Goal: Transaction & Acquisition: Purchase product/service

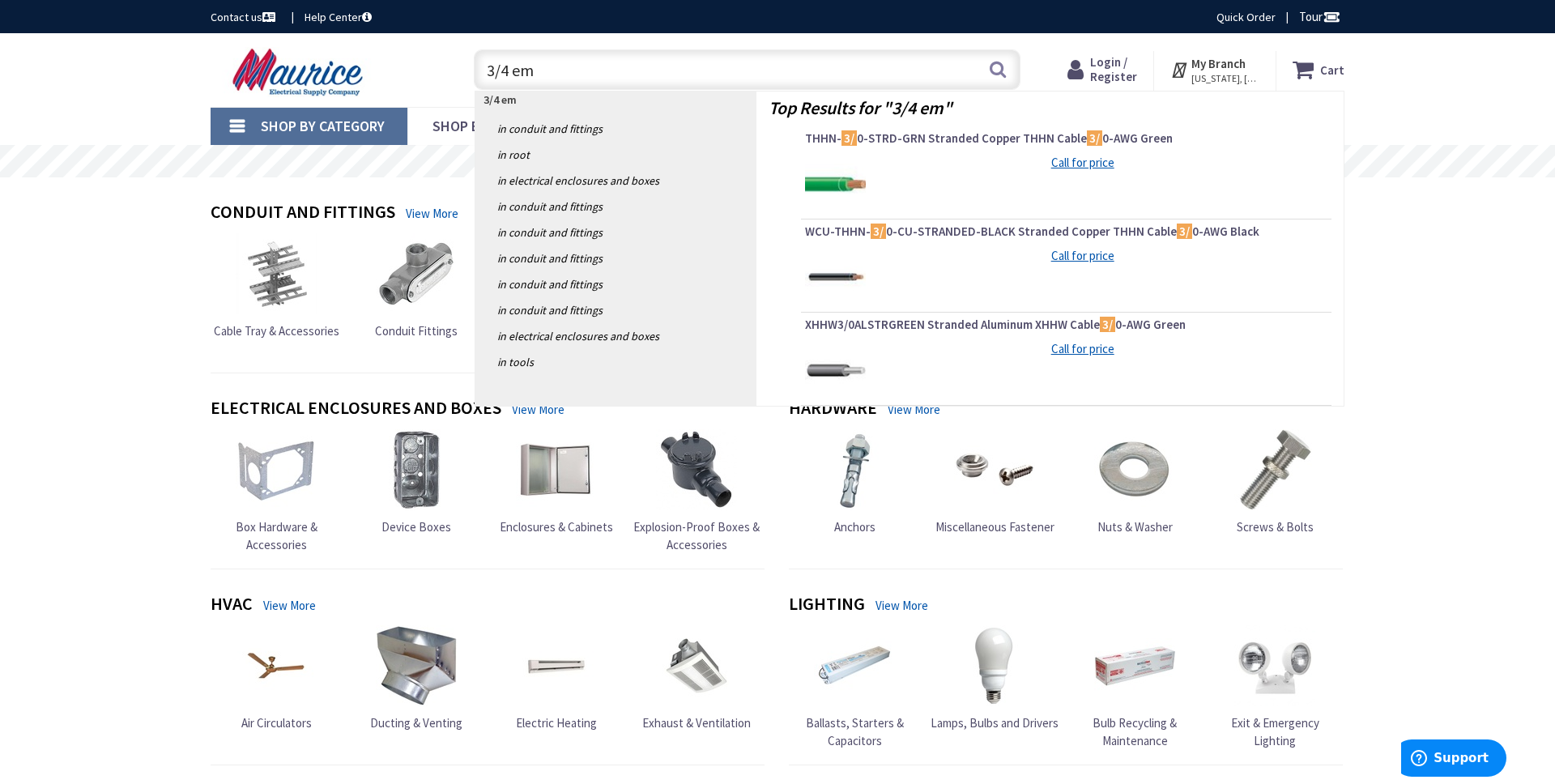
type input "3/4 emt"
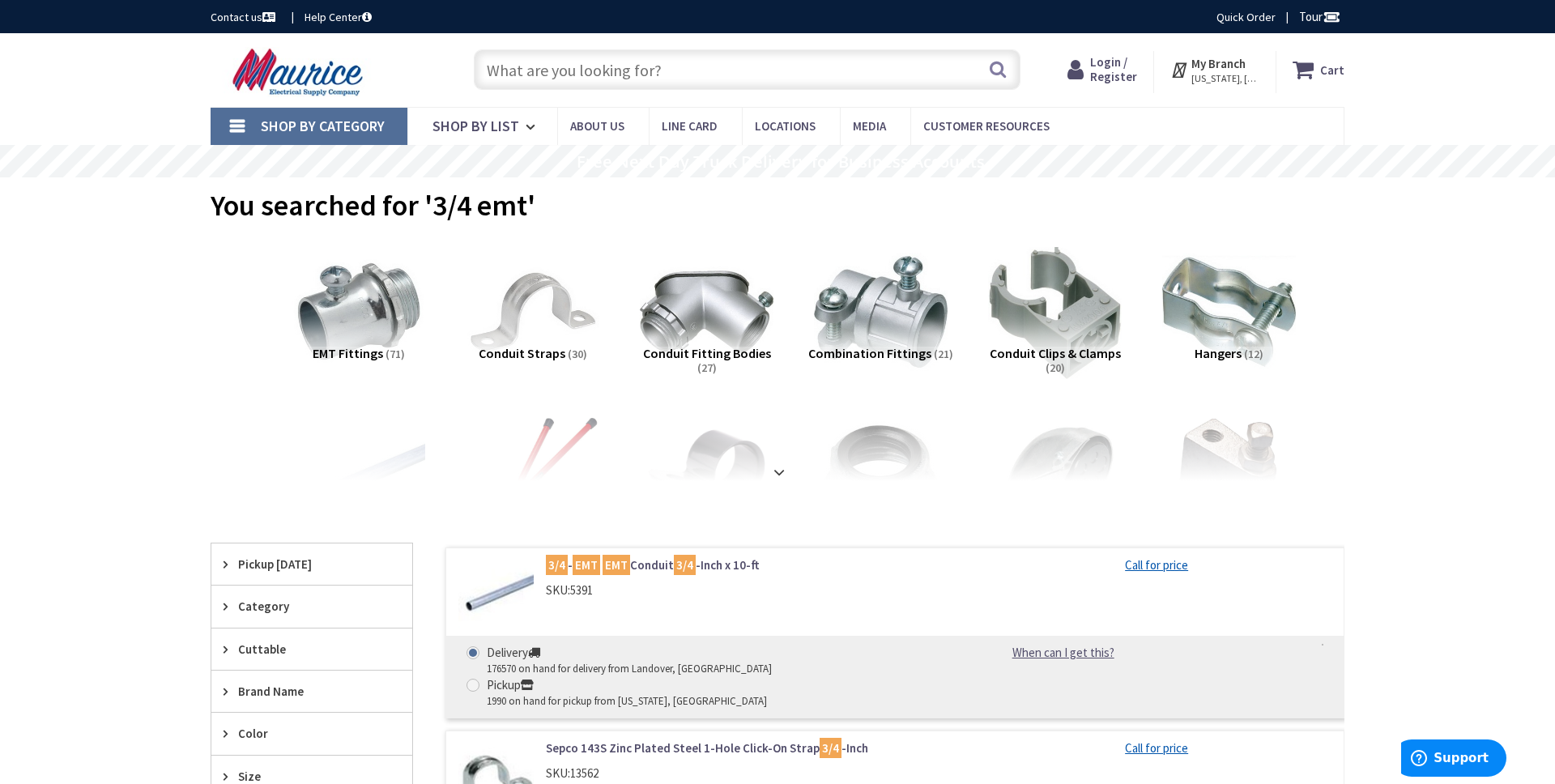
click at [1111, 67] on span "Login / Register" at bounding box center [1113, 69] width 47 height 30
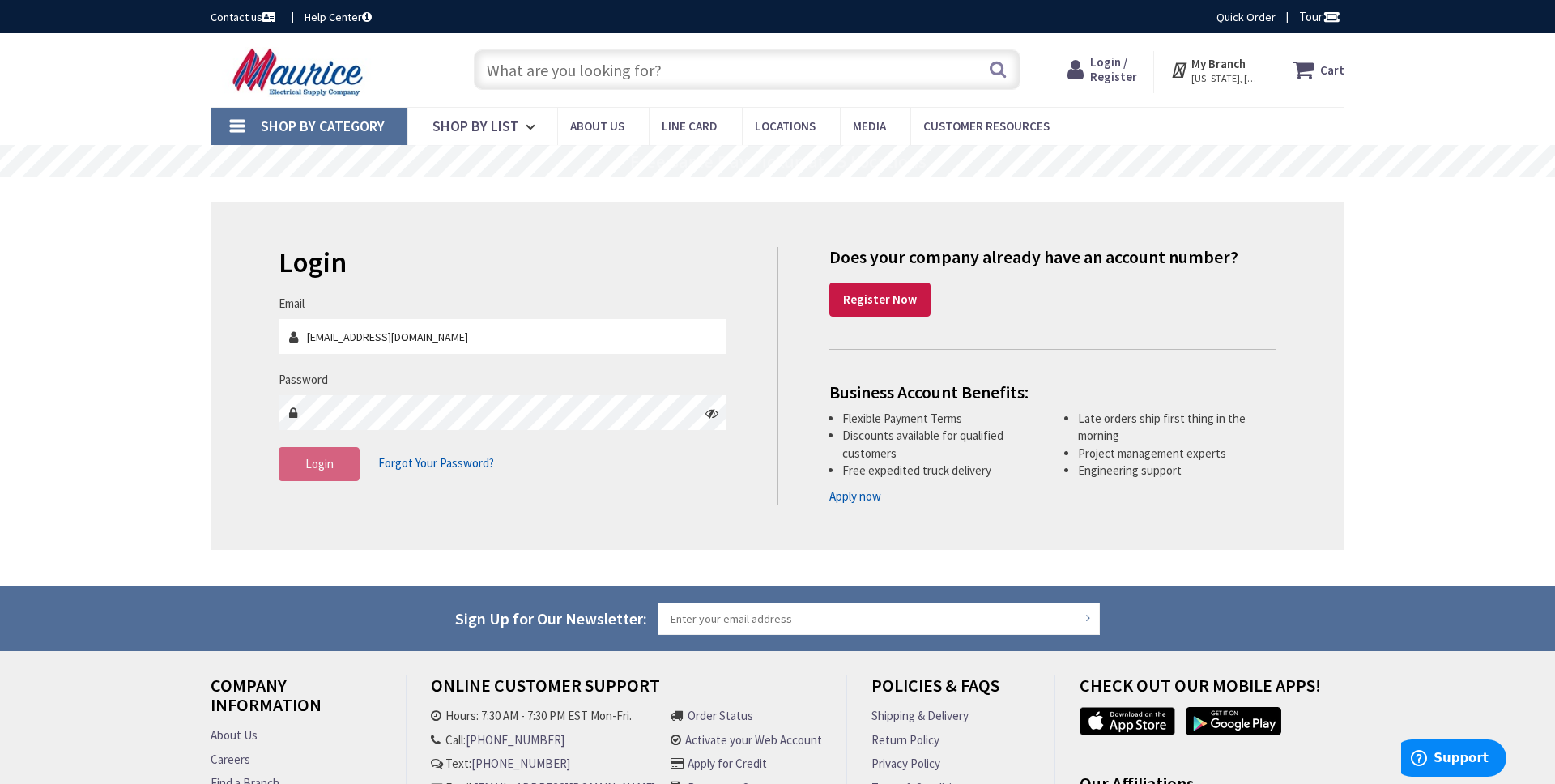
type input "davysolar@yahoo.com"
click at [313, 466] on span "Login" at bounding box center [319, 463] width 28 height 15
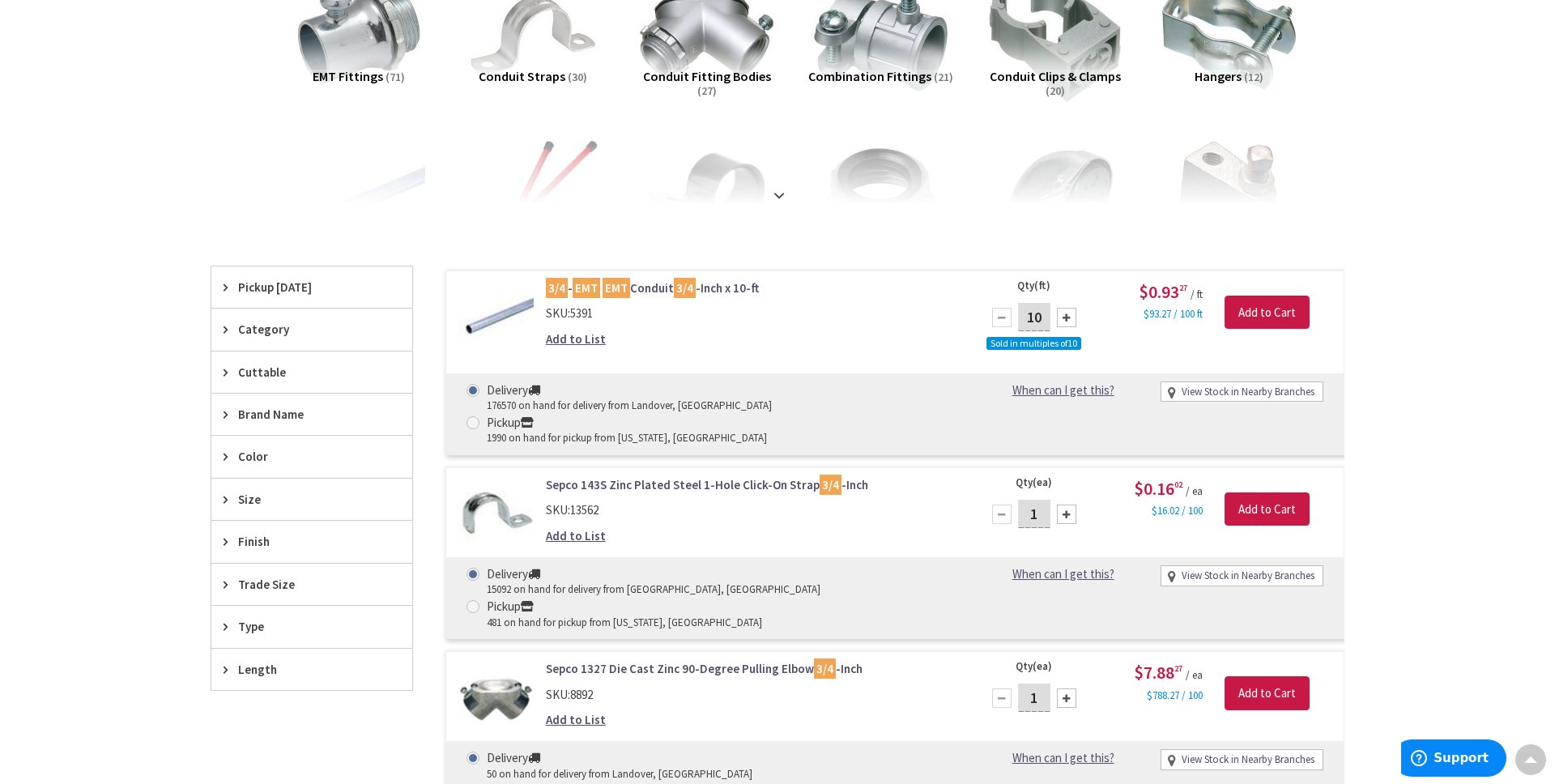
scroll to position [370, 0]
